Goal: Communication & Community: Share content

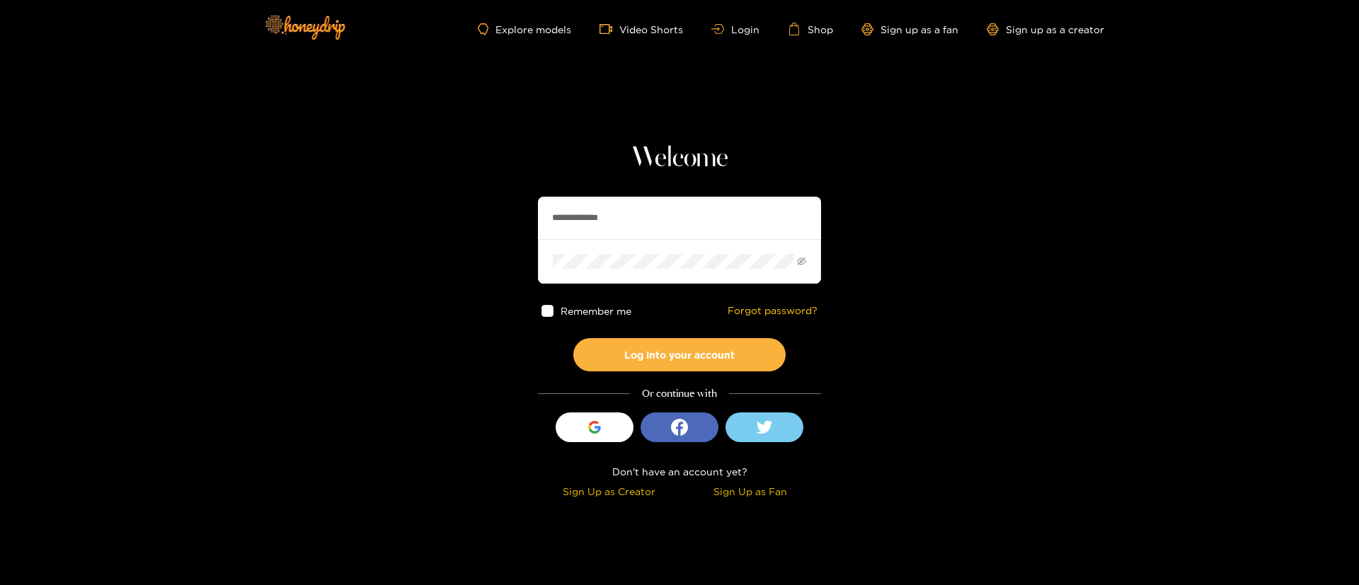
click at [616, 222] on input "**********" at bounding box center [679, 218] width 283 height 42
paste input "text"
type input "*******"
click at [696, 367] on button "Log into your account" at bounding box center [679, 354] width 212 height 33
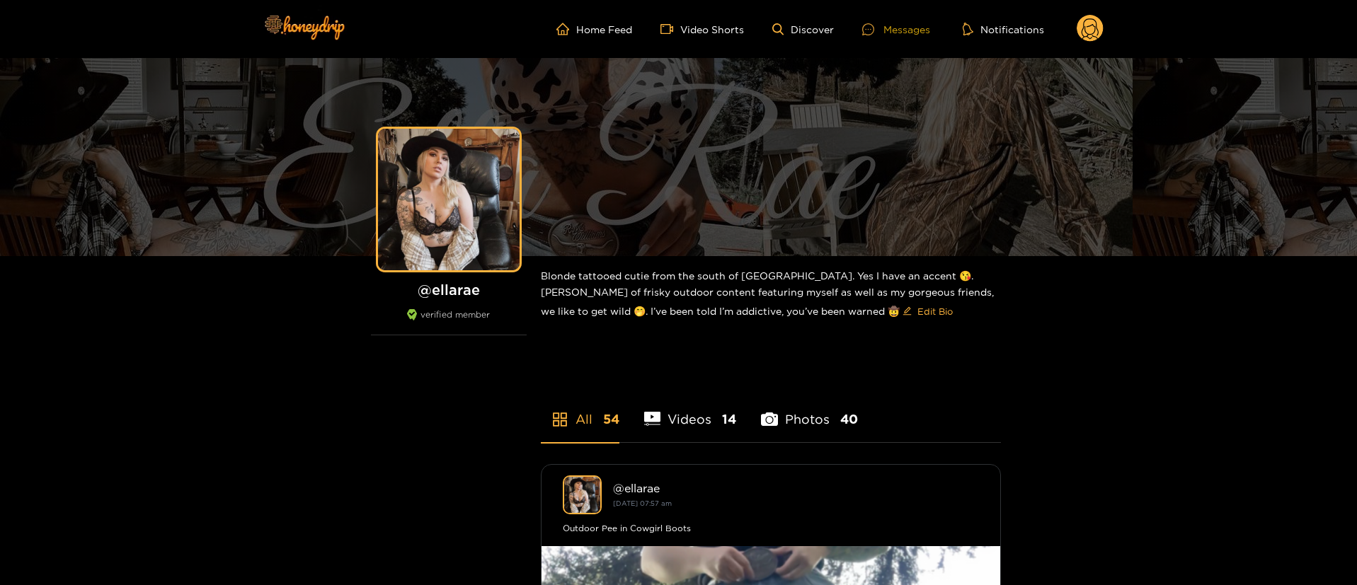
click at [880, 28] on div at bounding box center [872, 29] width 21 height 12
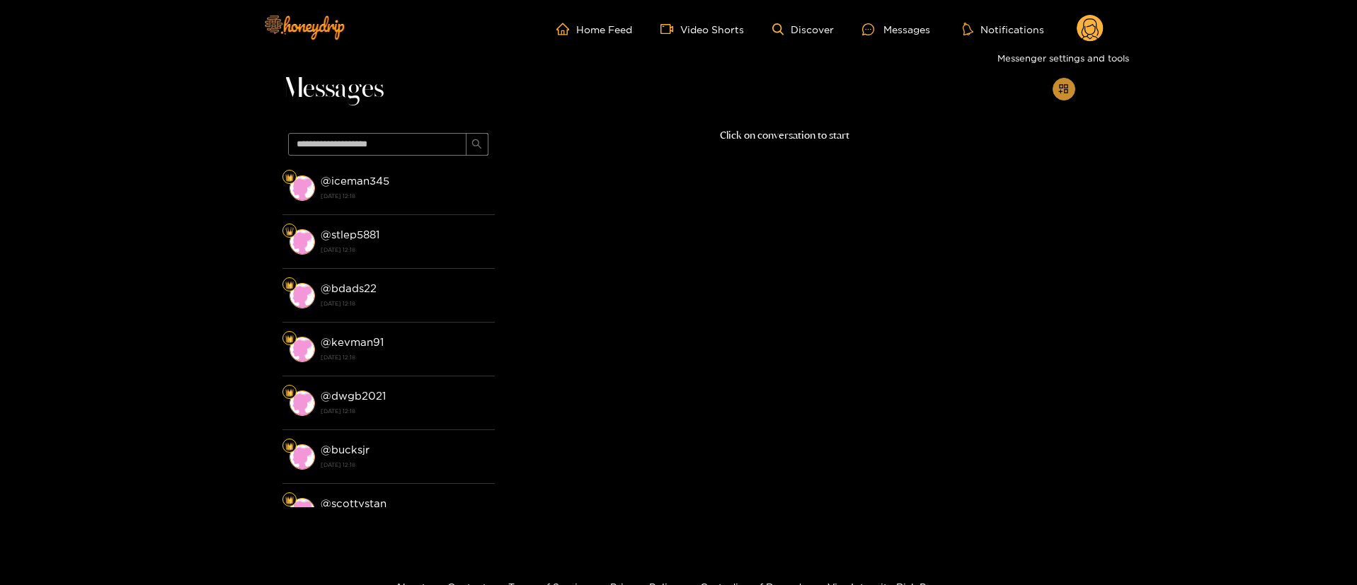
click at [1062, 89] on icon "appstore-add" at bounding box center [1063, 89] width 11 height 11
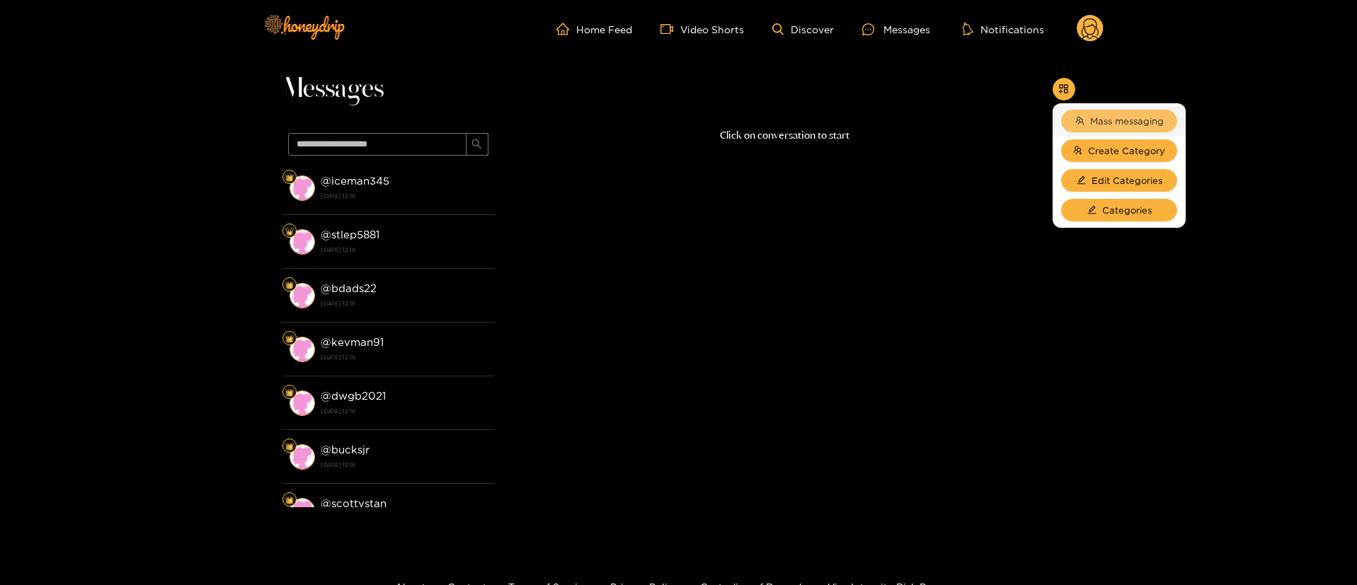
click at [1103, 120] on span "Mass messaging" at bounding box center [1127, 121] width 74 height 14
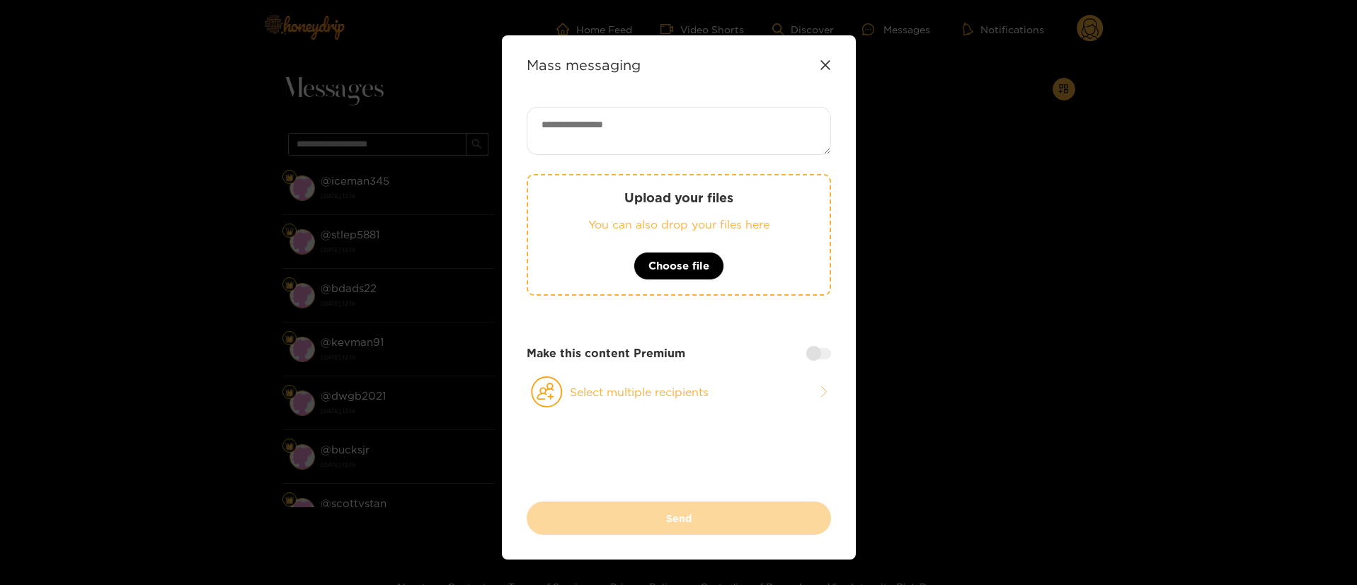
click at [820, 64] on icon at bounding box center [825, 64] width 11 height 11
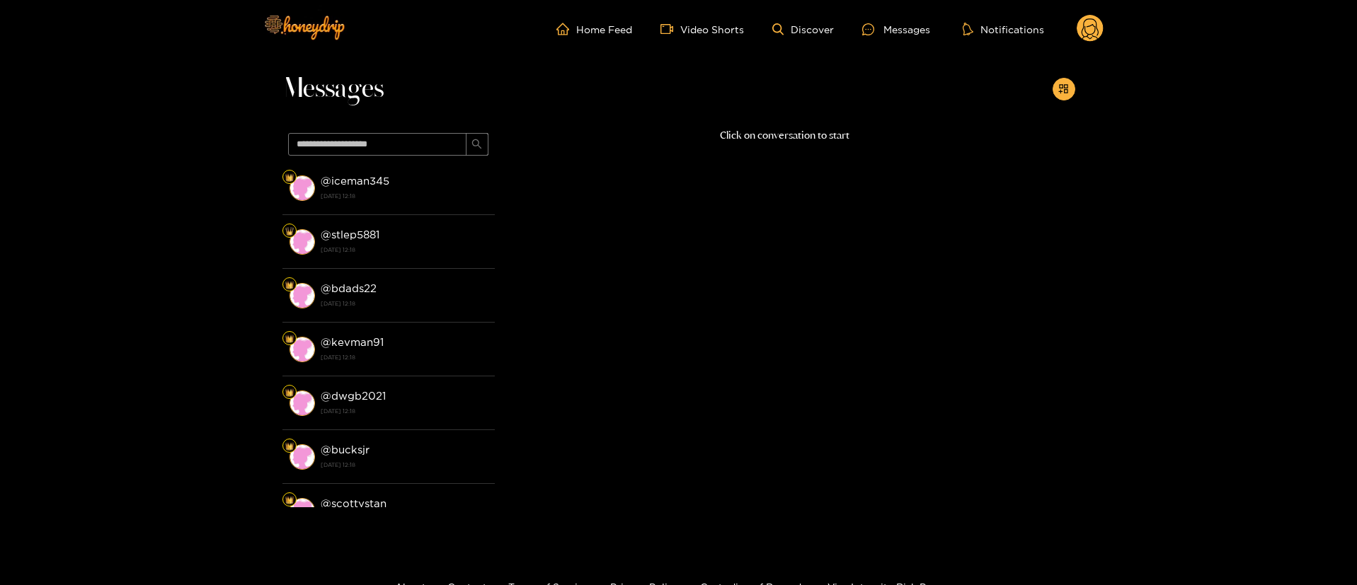
click at [1091, 34] on g at bounding box center [1089, 29] width 27 height 28
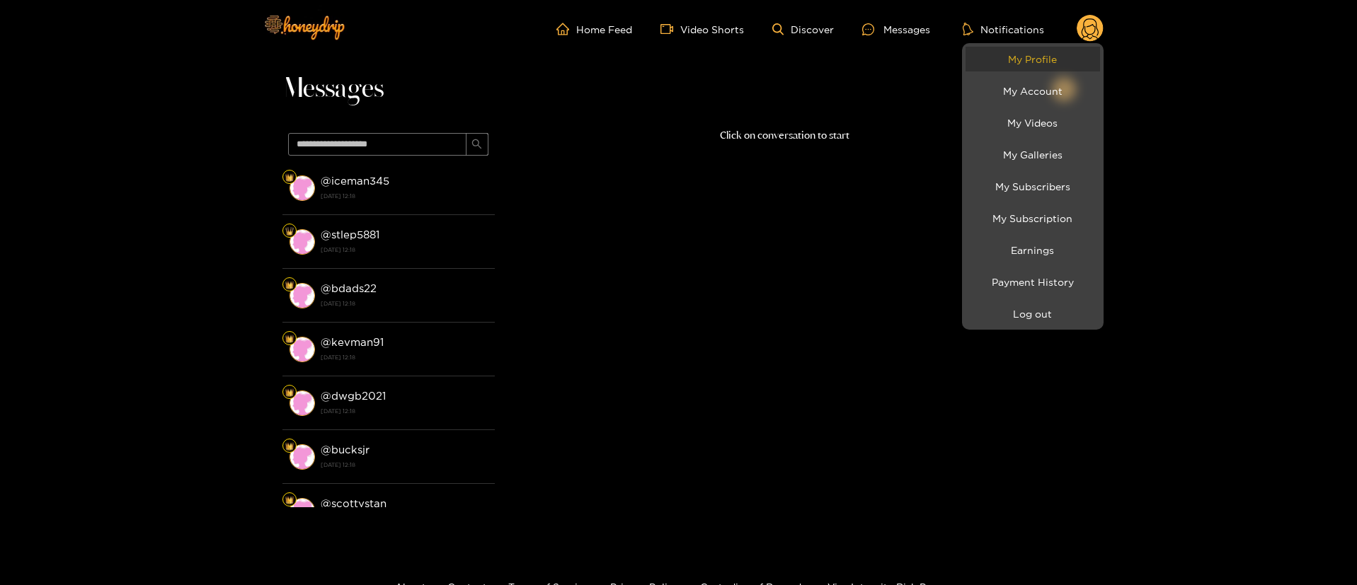
click at [1067, 57] on link "My Profile" at bounding box center [1032, 59] width 134 height 25
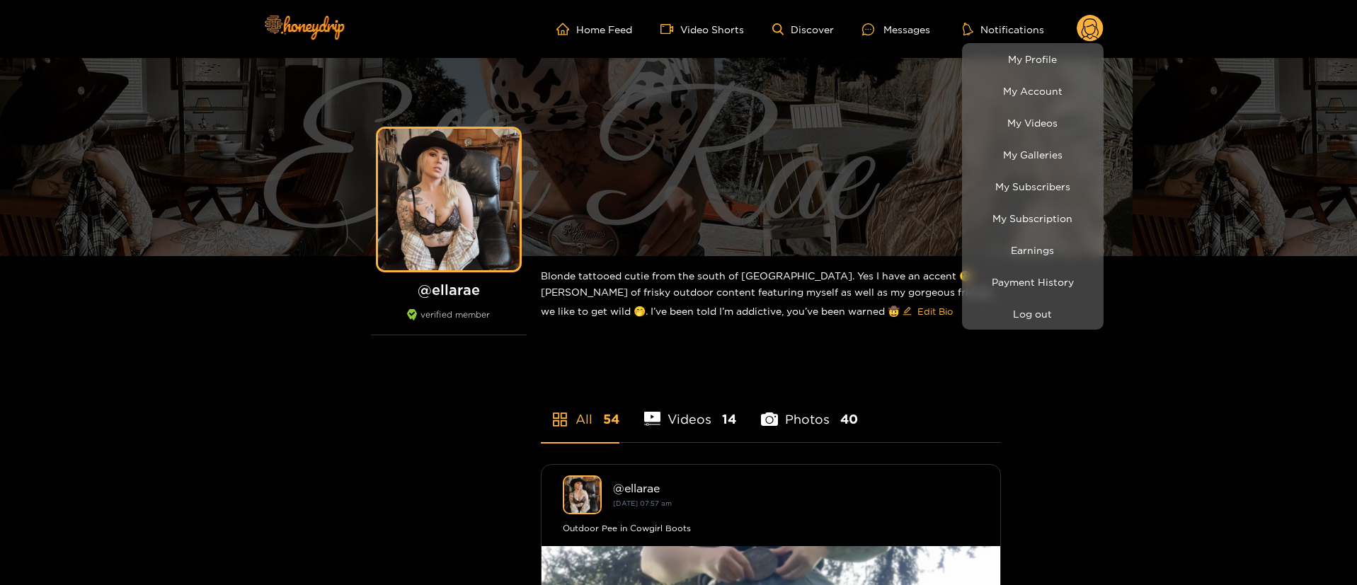
drag, startPoint x: 1193, startPoint y: 466, endPoint x: 1149, endPoint y: 430, distance: 57.3
click at [1194, 464] on div at bounding box center [678, 292] width 1357 height 585
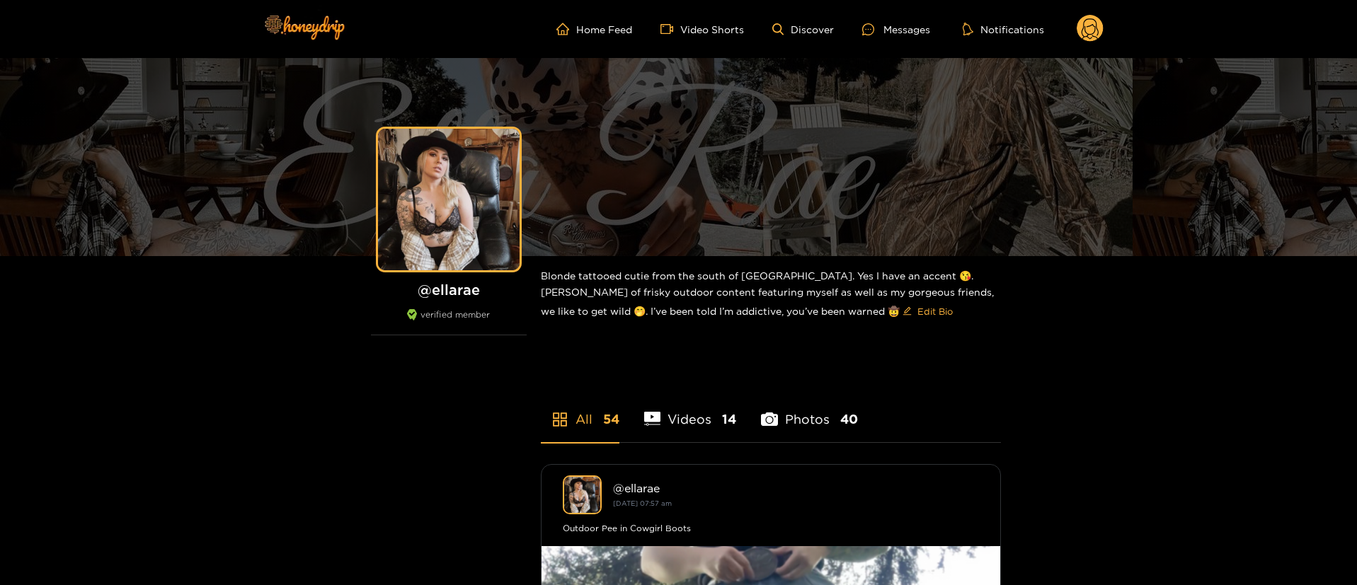
click at [895, 38] on ul "Home Feed Video Shorts Discover Messages Notifications" at bounding box center [829, 29] width 547 height 28
click at [899, 28] on div "Messages" at bounding box center [896, 29] width 68 height 16
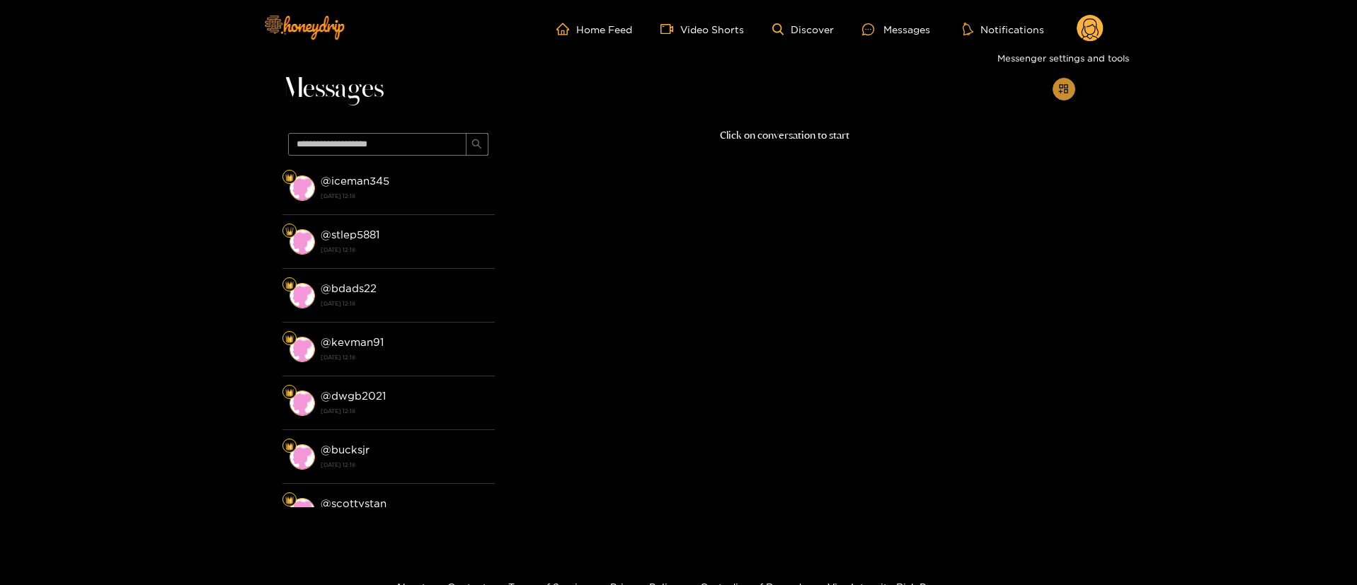
click at [1064, 91] on icon "appstore-add" at bounding box center [1063, 88] width 9 height 9
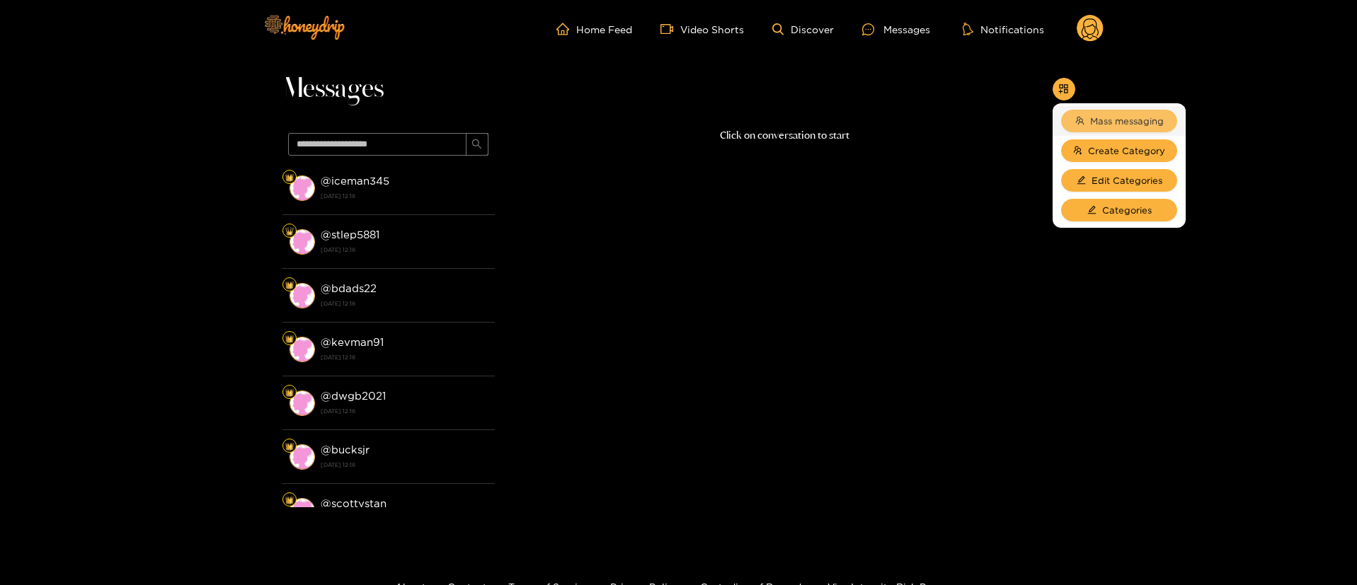
click at [1106, 122] on span "Mass messaging" at bounding box center [1127, 121] width 74 height 14
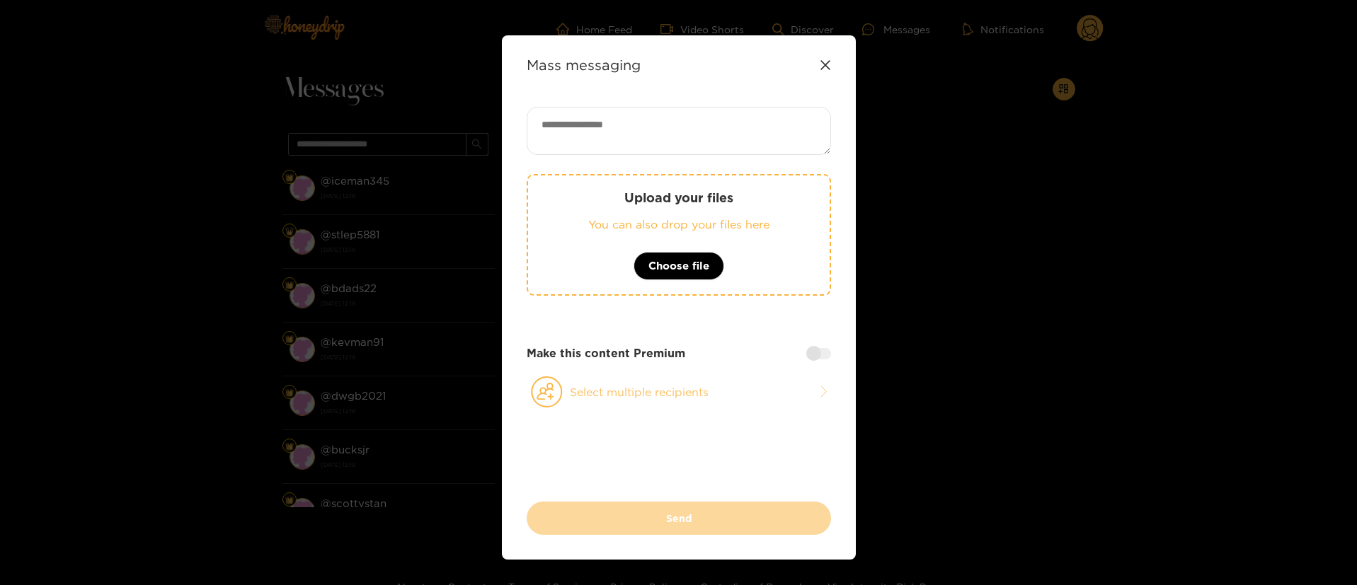
click at [694, 381] on button "Select multiple recipients" at bounding box center [679, 392] width 304 height 33
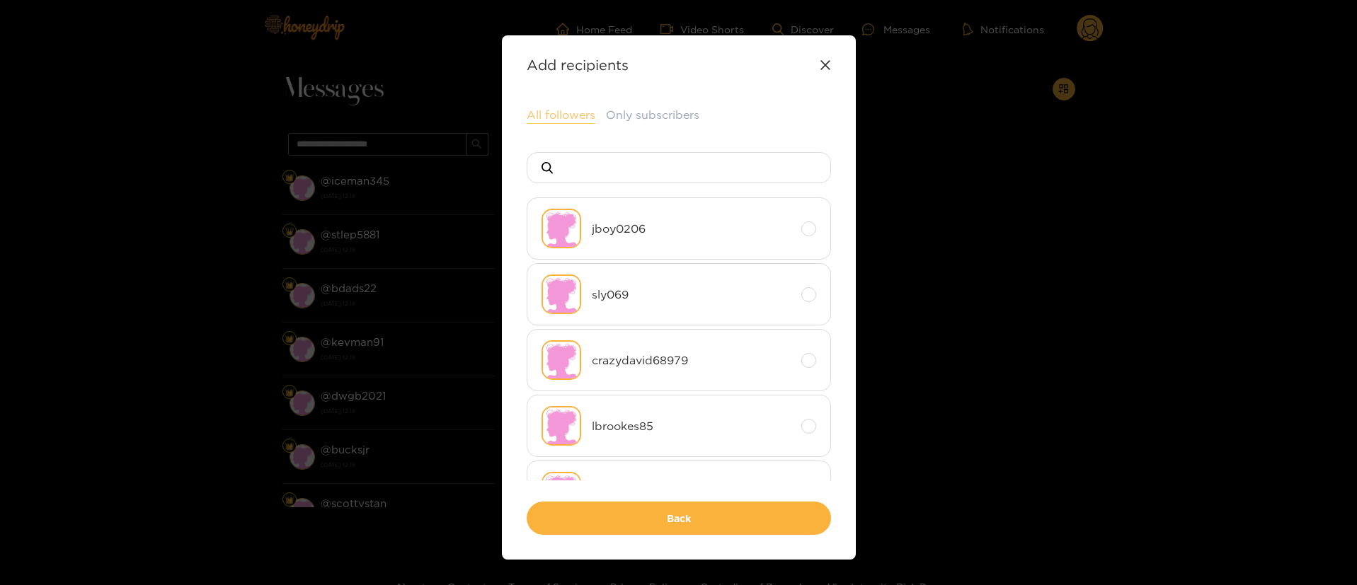
click at [563, 110] on button "All followers" at bounding box center [561, 115] width 69 height 17
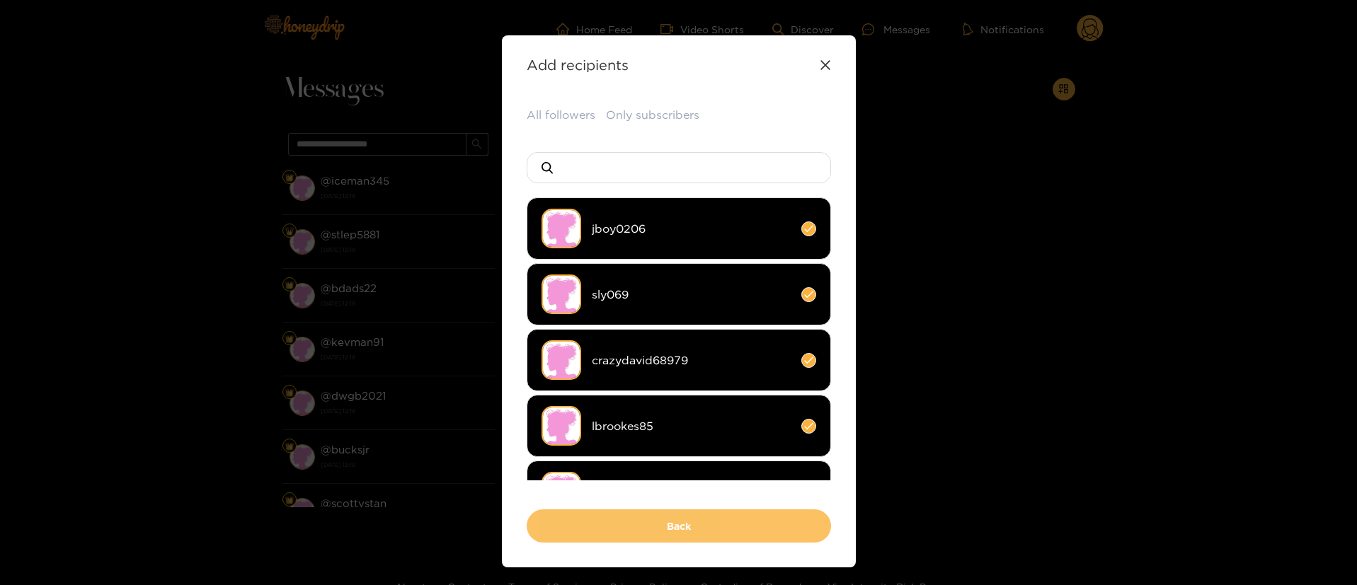
click at [715, 517] on button "Back" at bounding box center [679, 526] width 304 height 33
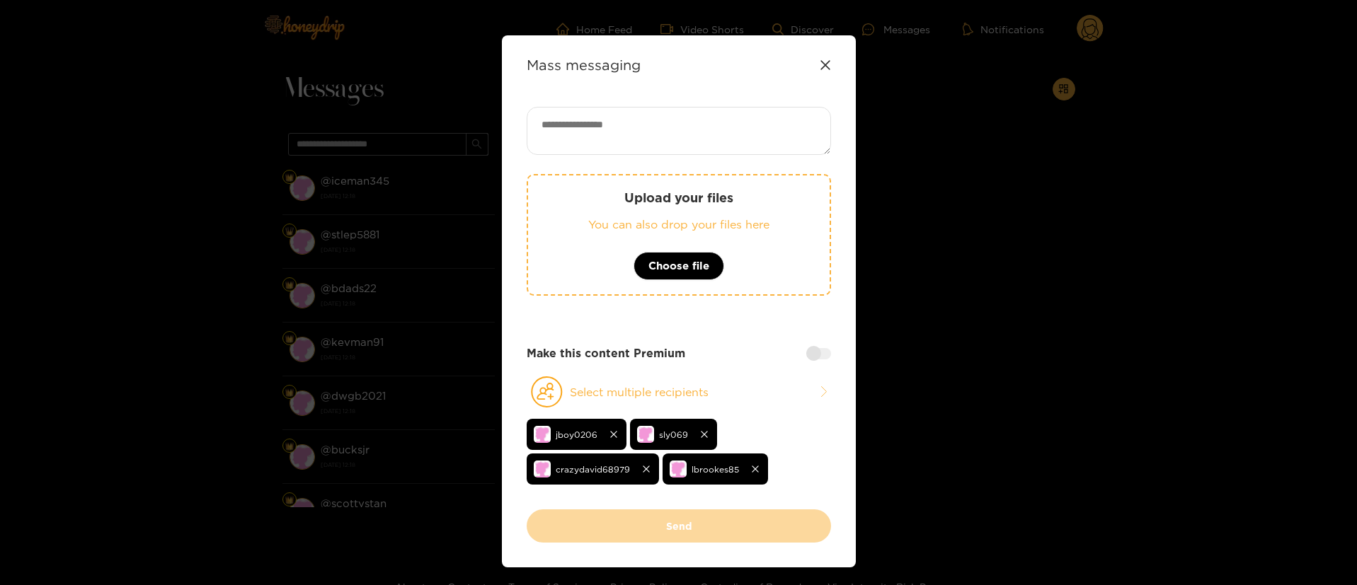
click at [813, 356] on div at bounding box center [818, 353] width 25 height 11
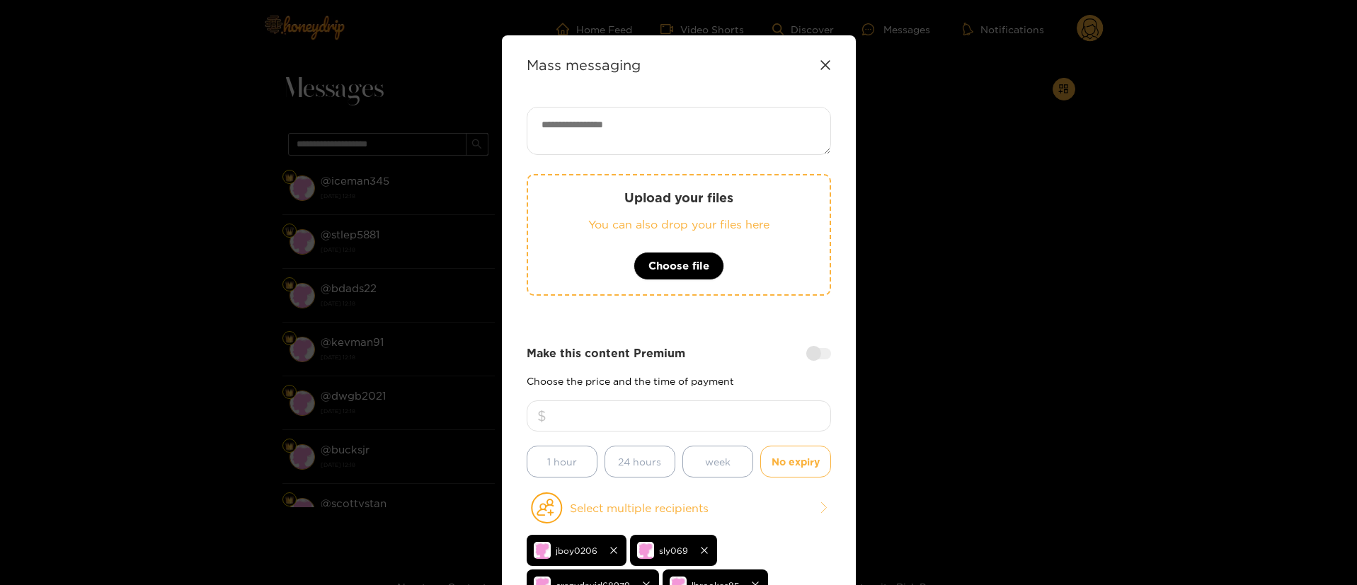
click at [746, 416] on input "number" at bounding box center [679, 416] width 304 height 31
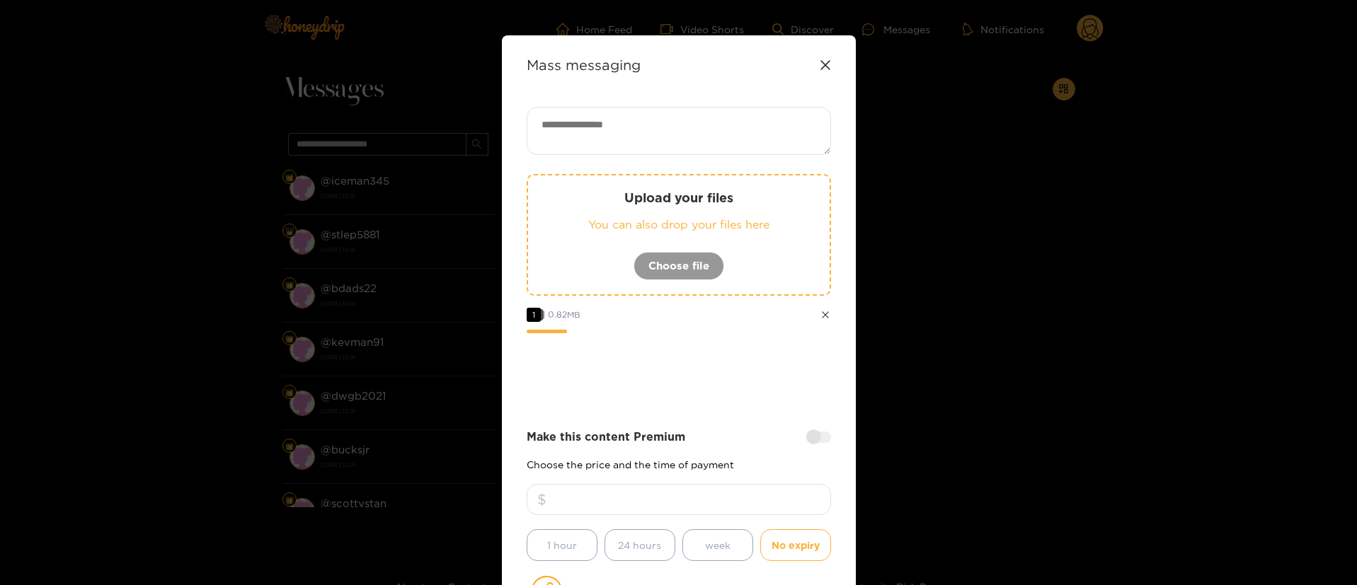
click at [756, 348] on div at bounding box center [679, 372] width 304 height 57
click at [626, 116] on textarea at bounding box center [679, 131] width 304 height 48
paste textarea "**********"
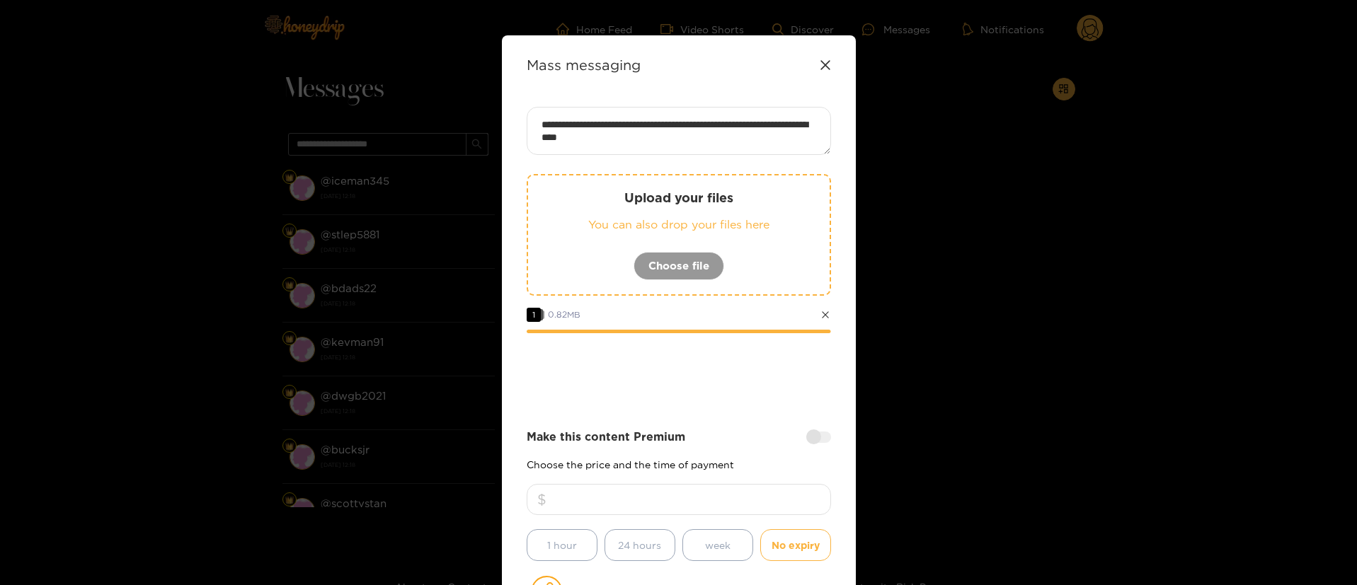
type textarea "**********"
click at [694, 408] on div "**********" at bounding box center [679, 408] width 304 height 602
click at [818, 440] on div at bounding box center [818, 437] width 25 height 11
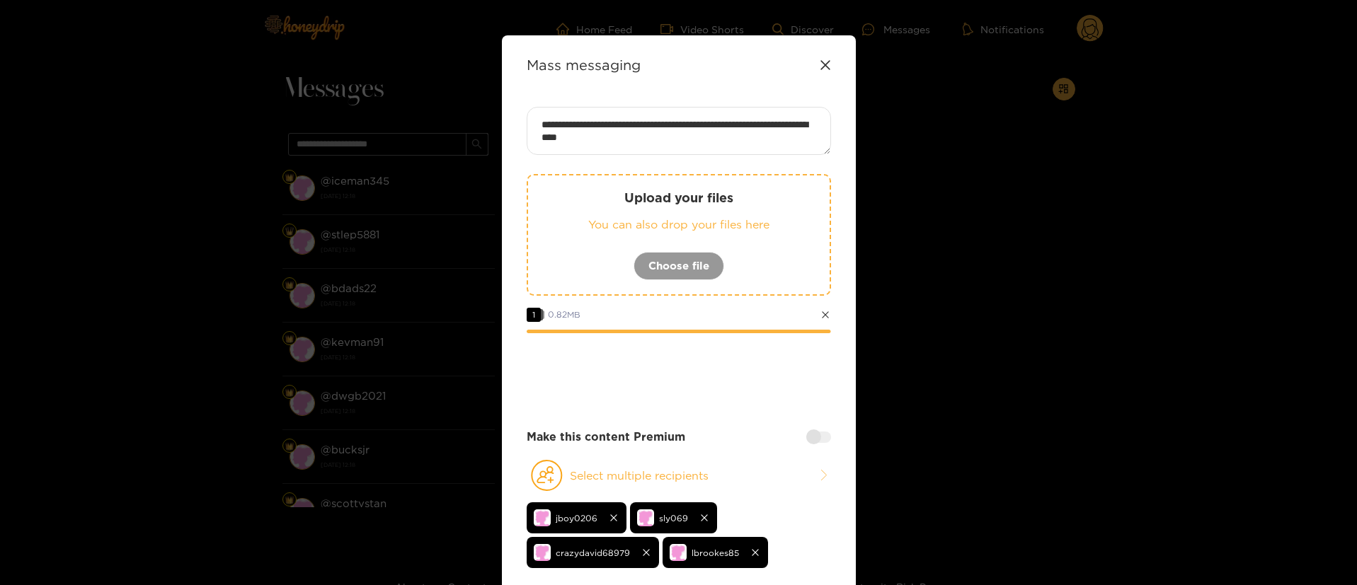
click at [637, 122] on textarea "**********" at bounding box center [679, 131] width 304 height 48
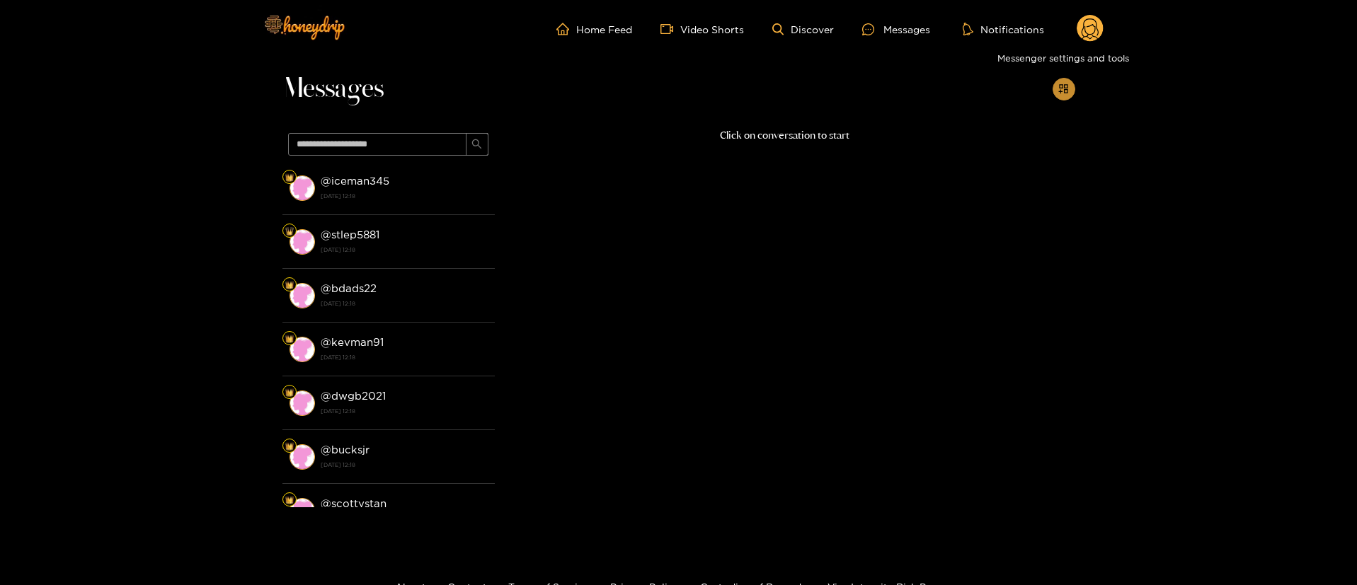
click at [1060, 85] on icon "appstore-add" at bounding box center [1063, 88] width 9 height 9
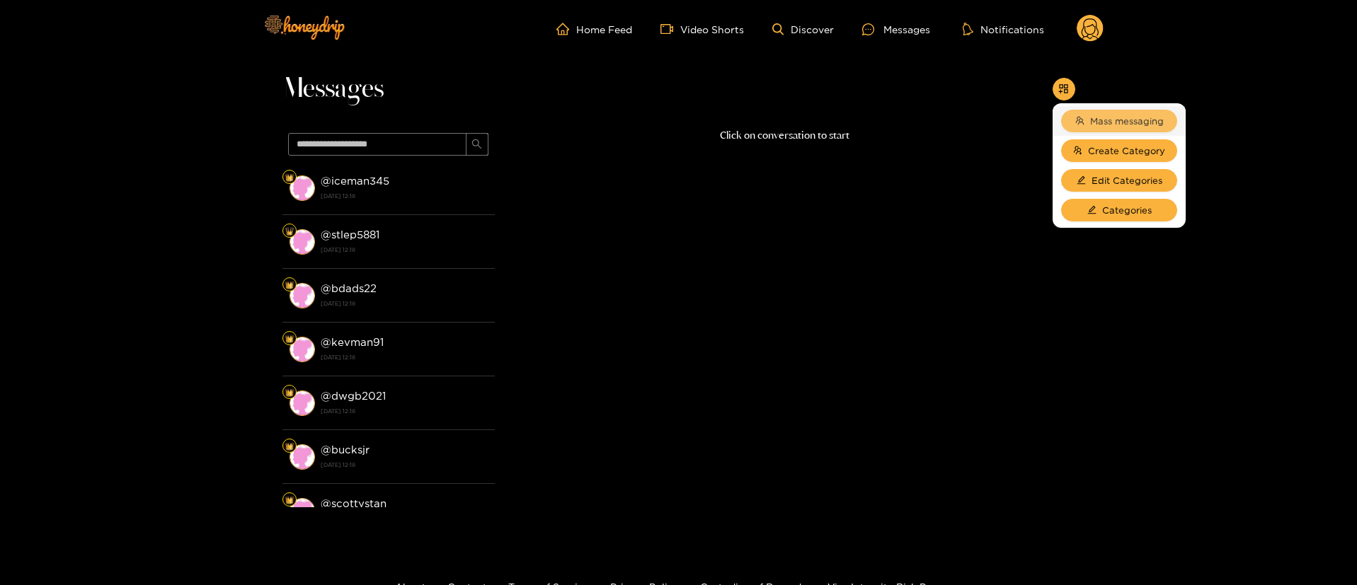
click at [1086, 125] on button "Mass messaging" at bounding box center [1119, 121] width 116 height 23
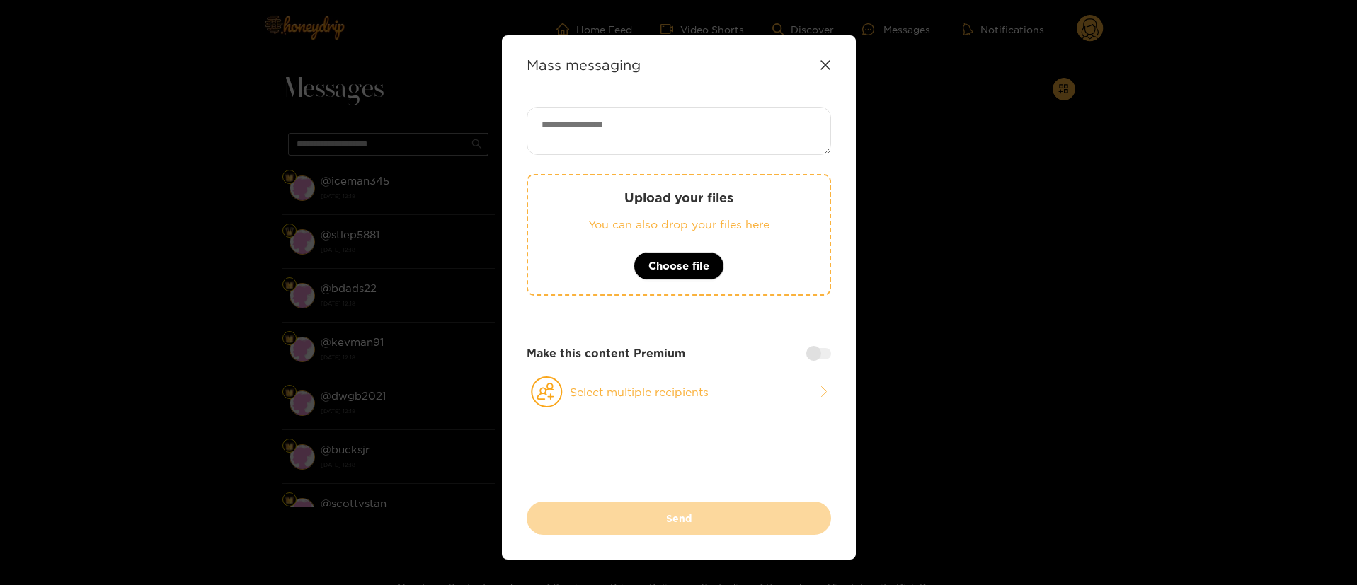
click at [729, 127] on textarea at bounding box center [679, 131] width 304 height 48
paste textarea "**********"
type textarea "**********"
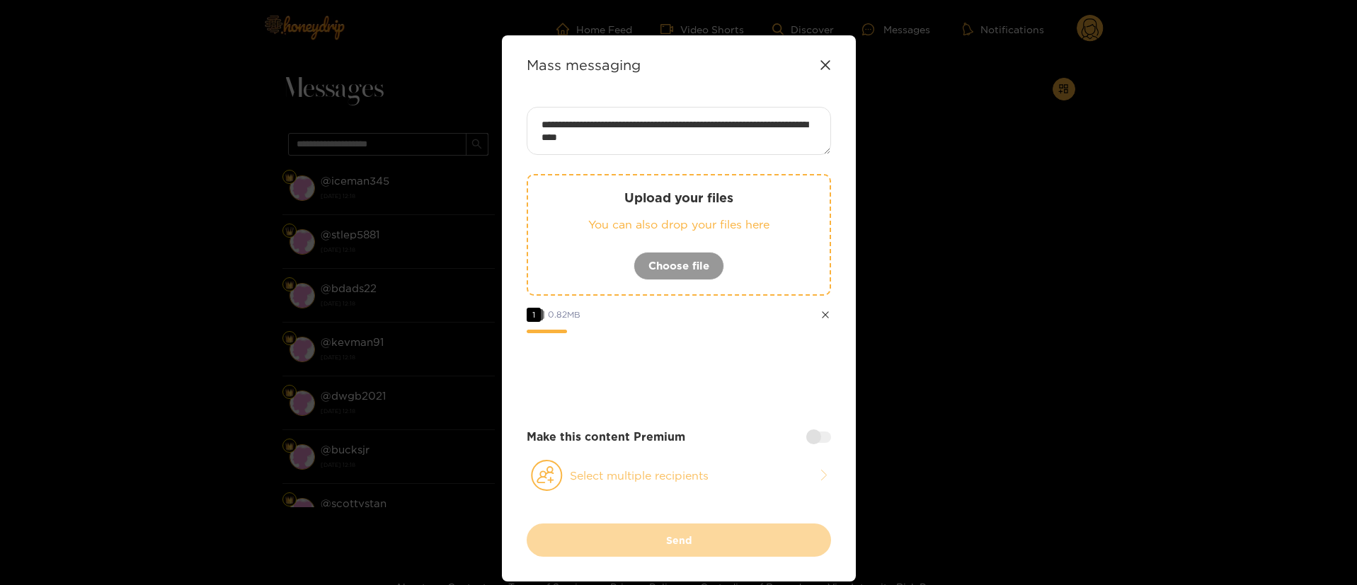
click at [662, 486] on button "Select multiple recipients" at bounding box center [679, 475] width 304 height 33
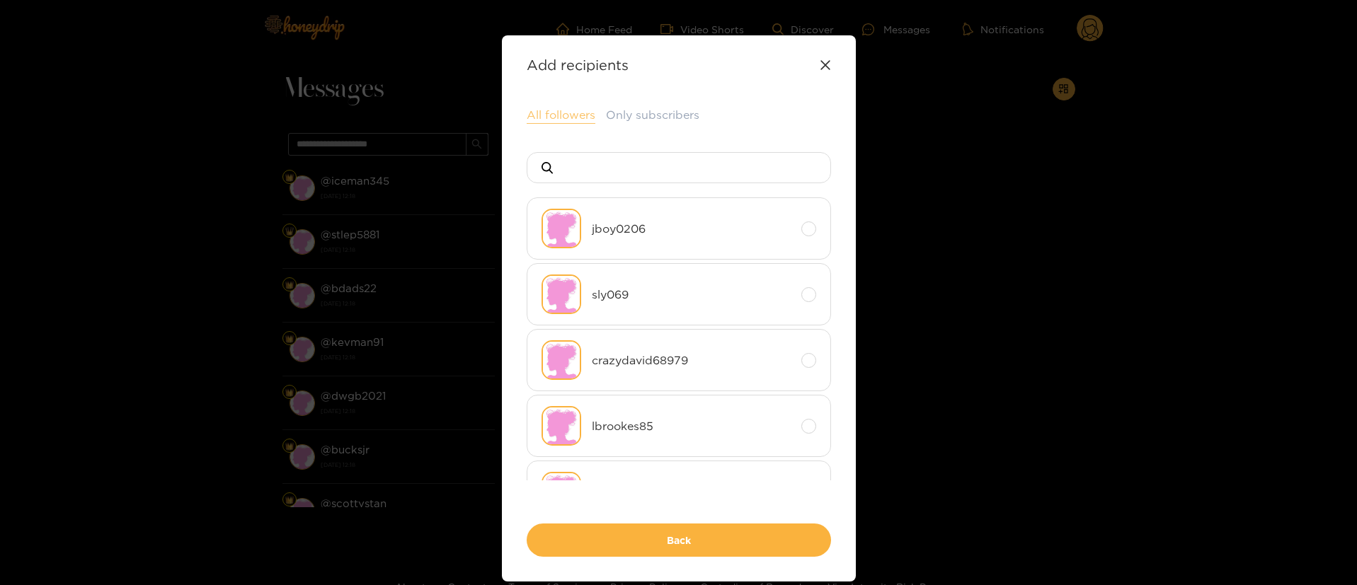
click at [567, 123] on button "All followers" at bounding box center [561, 115] width 69 height 17
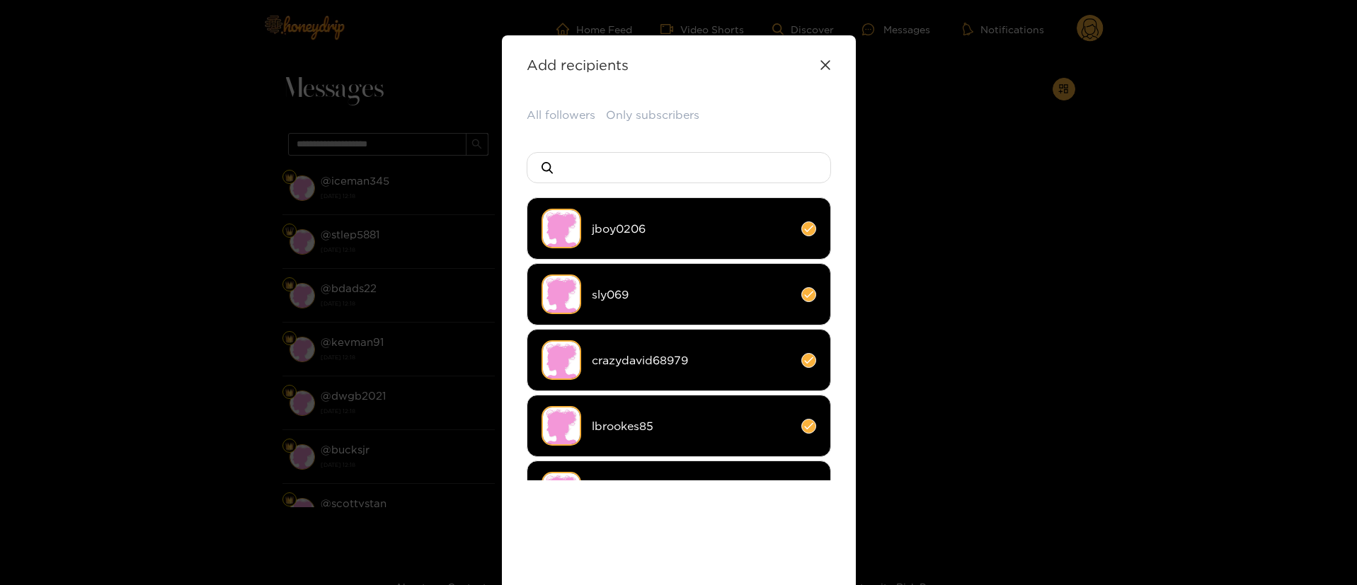
click at [677, 529] on div "All followers Only subscribers jboy0206 sly069 crazydavid68979 lbrookes85 emitc…" at bounding box center [679, 366] width 304 height 519
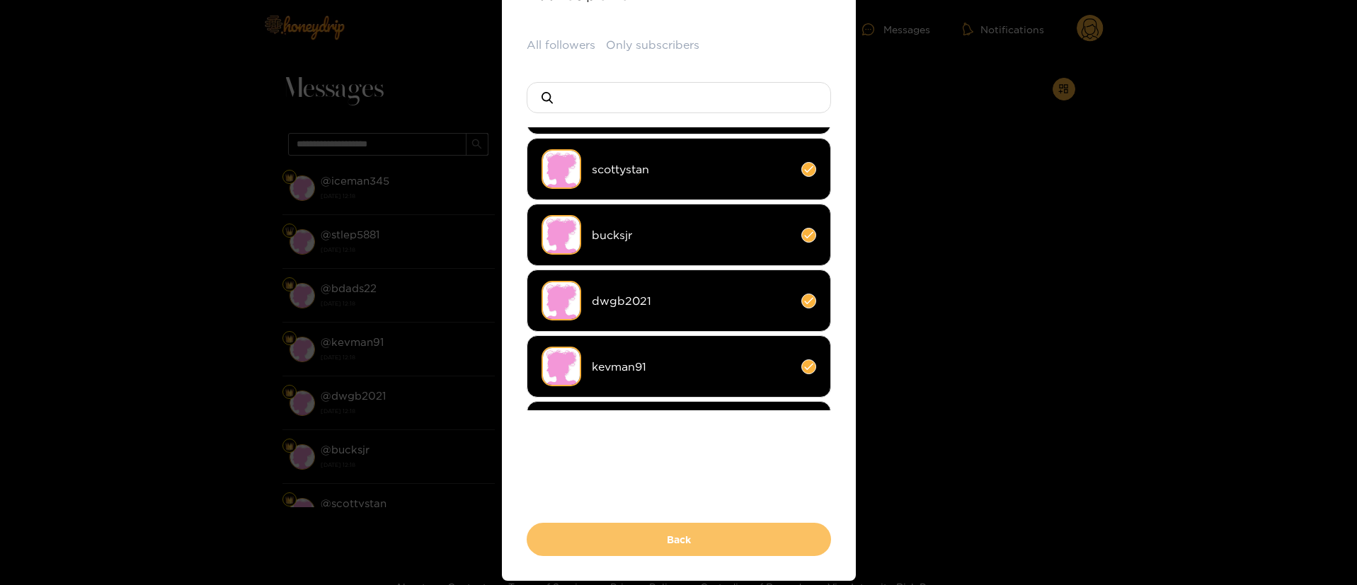
scroll to position [122, 0]
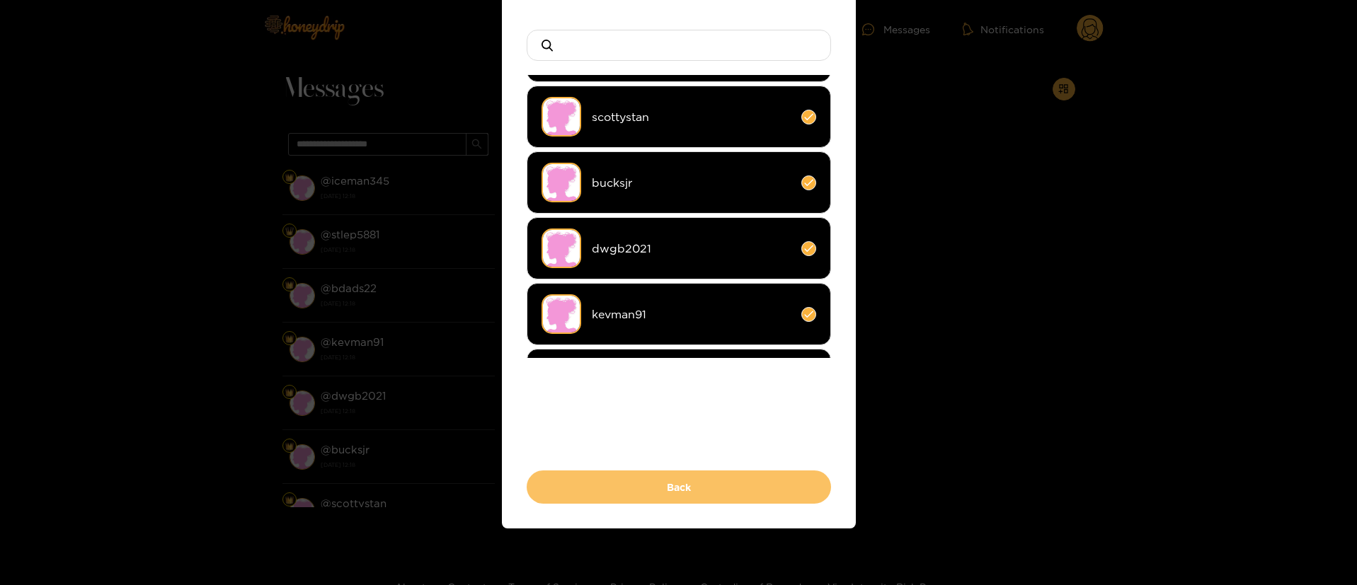
click at [727, 478] on button "Back" at bounding box center [679, 487] width 304 height 33
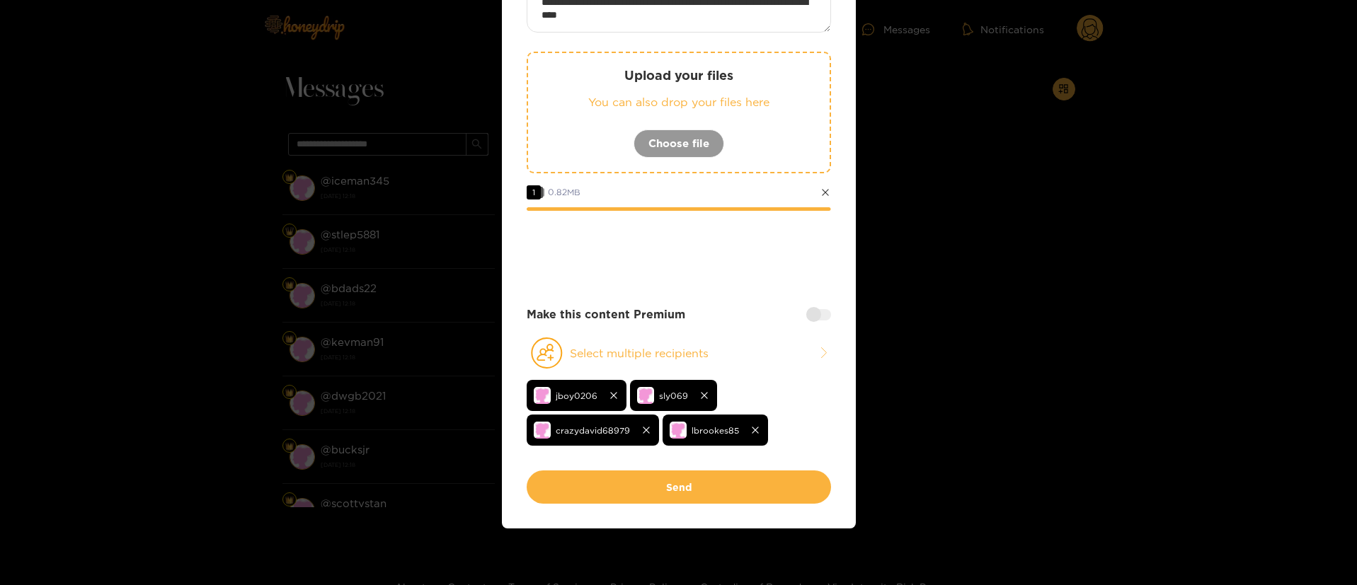
click at [735, 254] on div at bounding box center [679, 250] width 304 height 57
click at [734, 291] on div "**********" at bounding box center [679, 227] width 304 height 486
click at [735, 260] on div at bounding box center [679, 250] width 304 height 57
click at [720, 248] on div at bounding box center [679, 250] width 304 height 57
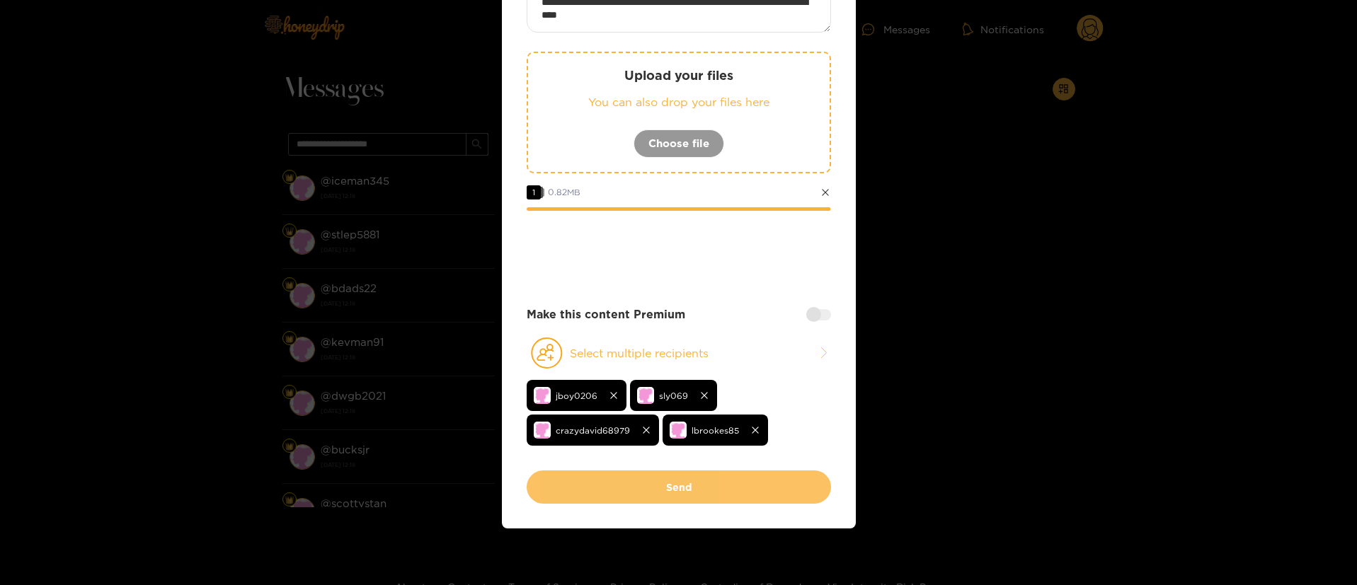
click at [720, 497] on button "Send" at bounding box center [679, 487] width 304 height 33
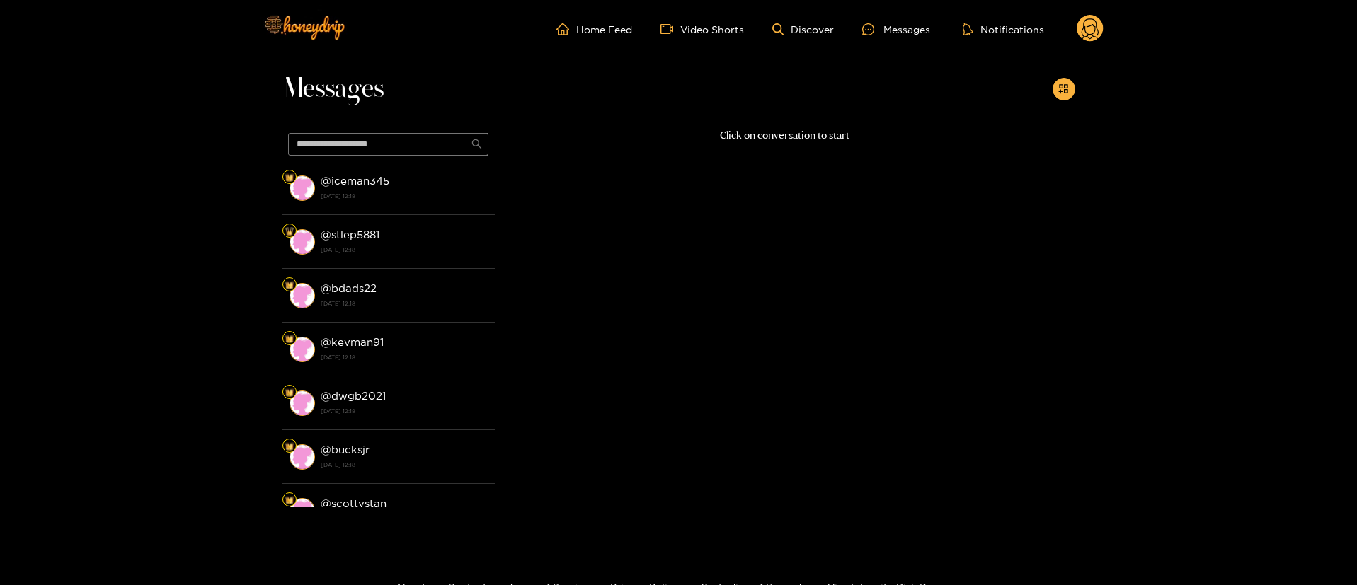
scroll to position [31, 0]
click at [1081, 28] on circle at bounding box center [1089, 28] width 27 height 27
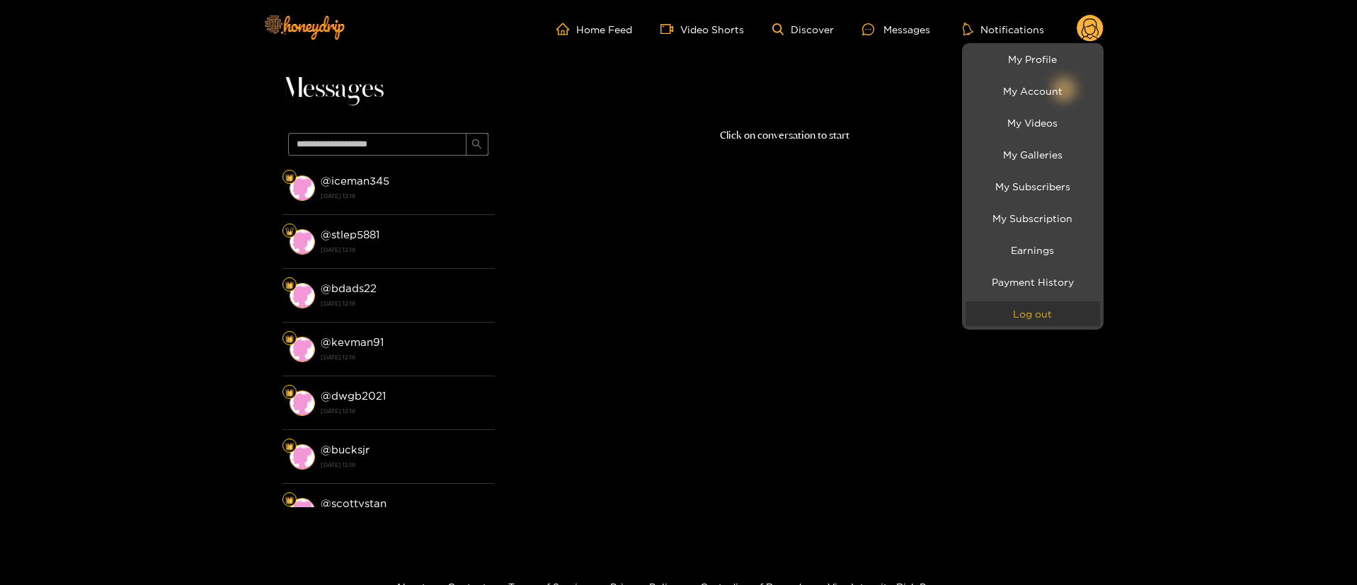
click at [1033, 324] on button "Log out" at bounding box center [1032, 314] width 134 height 25
